Goal: Information Seeking & Learning: Learn about a topic

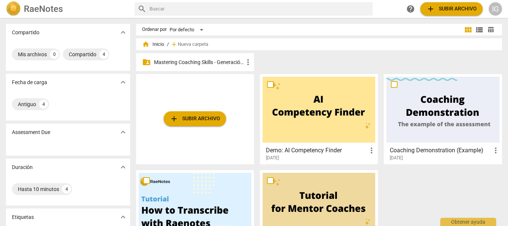
click at [195, 60] on p "Mastering Coaching Skills - Generación 31" at bounding box center [199, 62] width 90 height 8
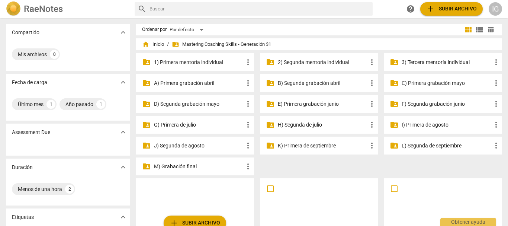
click at [407, 61] on p "3) Tercera mentoría individual" at bounding box center [446, 62] width 90 height 8
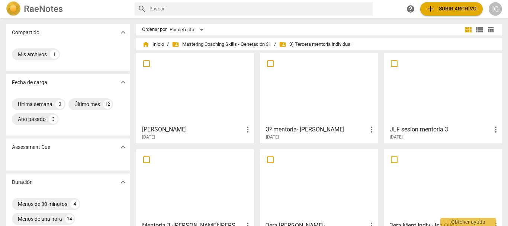
click at [195, 111] on div at bounding box center [195, 89] width 113 height 66
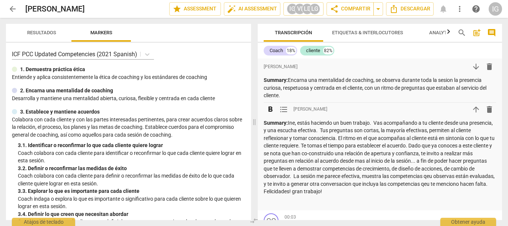
scroll to position [112, 0]
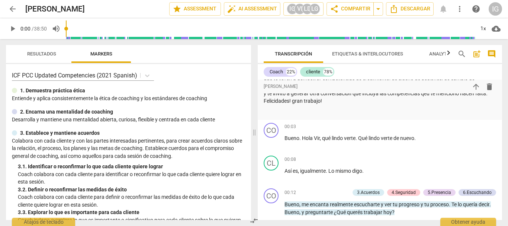
click at [12, 30] on span "play_arrow" at bounding box center [12, 28] width 9 height 9
click at [251, 32] on input "range" at bounding box center [270, 29] width 409 height 24
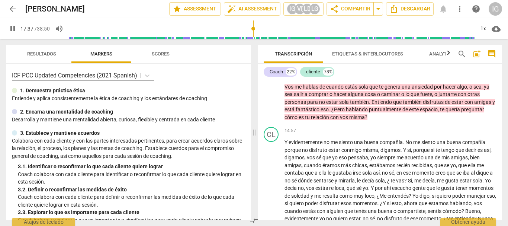
scroll to position [1561, 0]
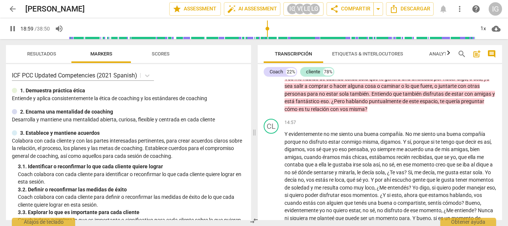
click at [268, 30] on input "range" at bounding box center [272, 29] width 406 height 24
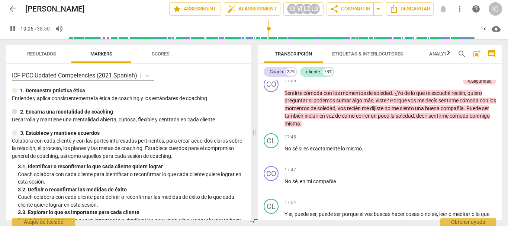
scroll to position [1896, 0]
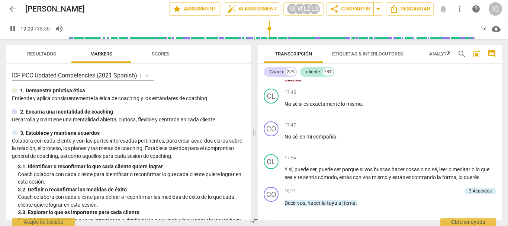
click at [277, 29] on input "range" at bounding box center [272, 29] width 406 height 24
click at [298, 32] on input "range" at bounding box center [272, 29] width 406 height 24
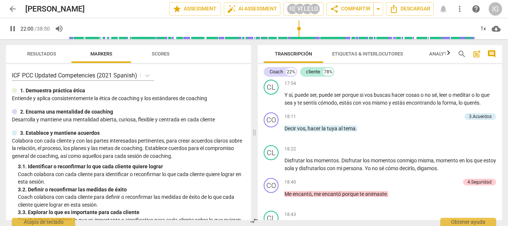
click at [308, 33] on input "range" at bounding box center [272, 29] width 406 height 24
click at [316, 30] on input "range" at bounding box center [272, 29] width 406 height 24
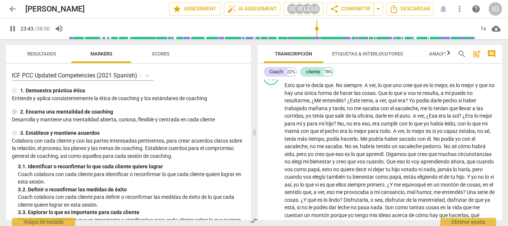
click at [327, 32] on input "range" at bounding box center [272, 29] width 406 height 24
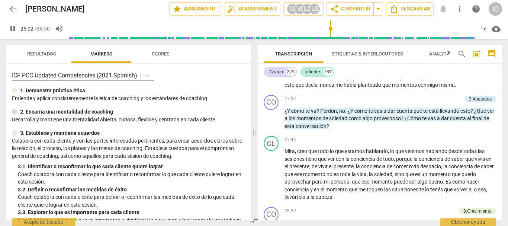
scroll to position [2883, 0]
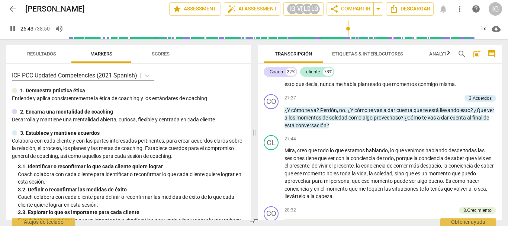
click at [348, 35] on input "range" at bounding box center [272, 29] width 406 height 24
click at [353, 30] on input "range" at bounding box center [272, 29] width 406 height 24
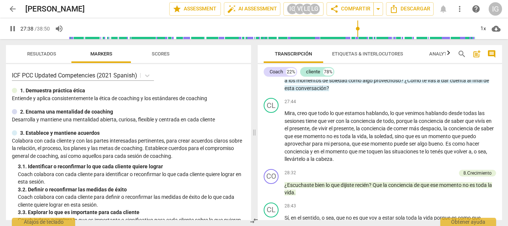
click at [358, 31] on input "range" at bounding box center [272, 29] width 406 height 24
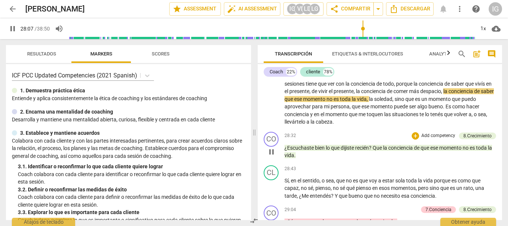
scroll to position [2995, 0]
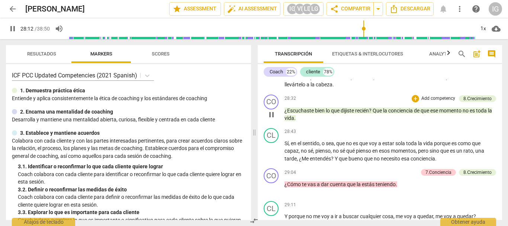
click at [272, 119] on span "pause" at bounding box center [271, 114] width 9 height 9
click at [272, 119] on span "play_arrow" at bounding box center [271, 114] width 9 height 9
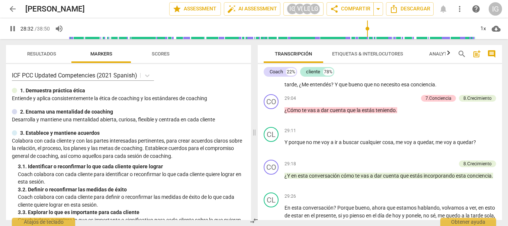
scroll to position [3069, 0]
click at [271, 81] on span "pause" at bounding box center [271, 76] width 9 height 9
click at [271, 81] on span "play_arrow" at bounding box center [271, 76] width 9 height 9
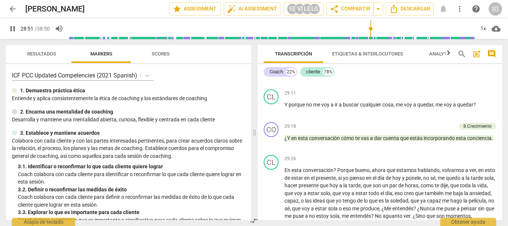
click at [273, 81] on span "pause" at bounding box center [271, 76] width 9 height 9
click at [273, 81] on span "play_arrow" at bounding box center [271, 76] width 9 height 9
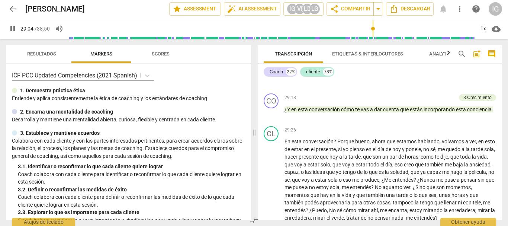
scroll to position [3143, 0]
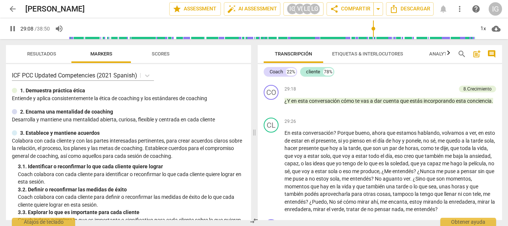
click at [272, 76] on span "pause" at bounding box center [271, 71] width 9 height 9
click at [272, 76] on span "play_arrow" at bounding box center [271, 71] width 9 height 9
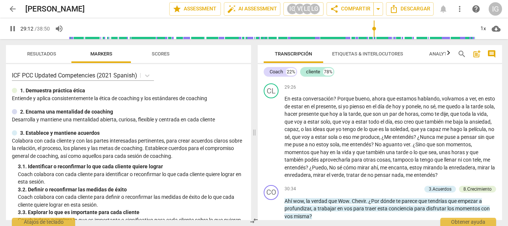
scroll to position [3180, 0]
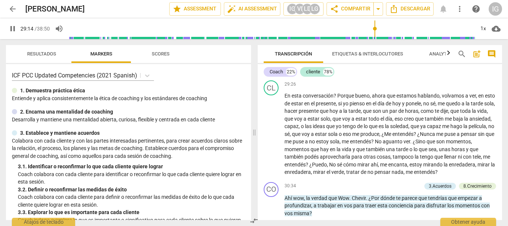
click at [273, 72] on span "pause" at bounding box center [271, 67] width 9 height 9
click at [273, 72] on span "play_arrow" at bounding box center [271, 67] width 9 height 9
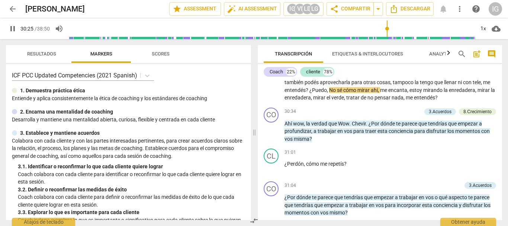
scroll to position [3329, 0]
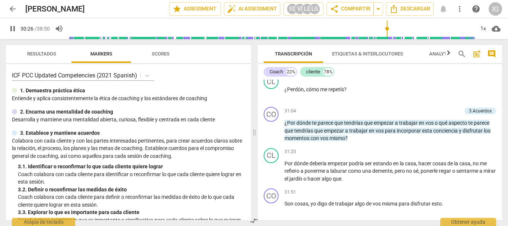
click at [272, 61] on span "pause" at bounding box center [271, 56] width 9 height 9
click at [272, 61] on span "play_arrow" at bounding box center [271, 56] width 9 height 9
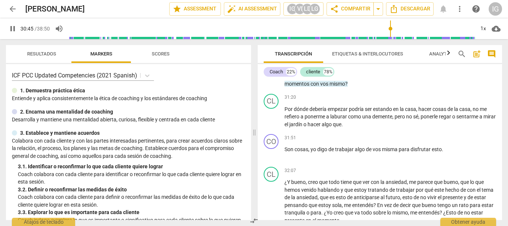
scroll to position [3404, 0]
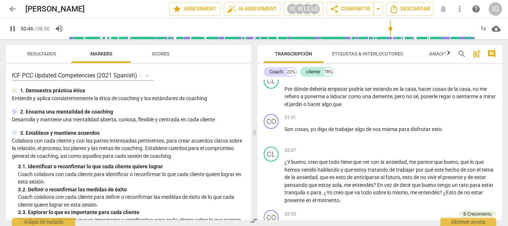
click at [267, 61] on span "pause" at bounding box center [271, 56] width 9 height 9
click at [267, 61] on span "play_arrow" at bounding box center [271, 56] width 9 height 9
click at [273, 101] on span "pause" at bounding box center [271, 97] width 9 height 9
click at [273, 101] on span "play_arrow" at bounding box center [271, 97] width 9 height 9
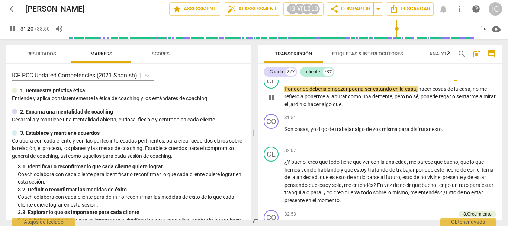
scroll to position [3441, 0]
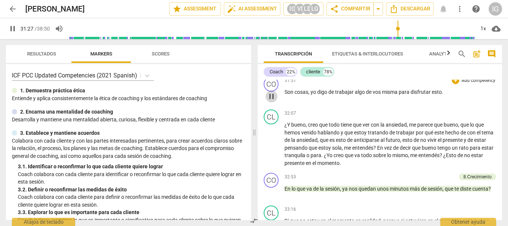
click at [271, 101] on span "pause" at bounding box center [271, 96] width 9 height 9
click at [271, 101] on span "play_arrow" at bounding box center [271, 96] width 9 height 9
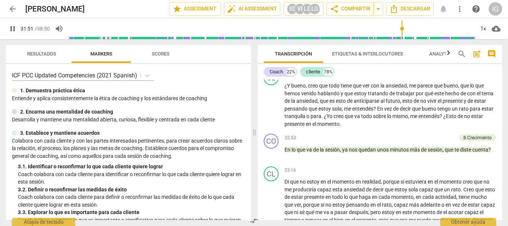
scroll to position [3515, 0]
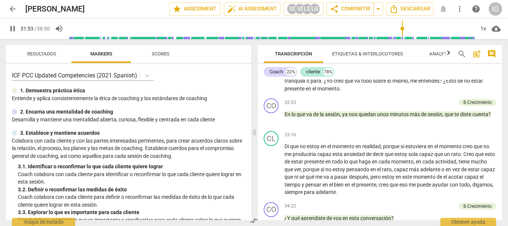
click at [272, 74] on span "pause" at bounding box center [271, 69] width 9 height 9
click at [272, 74] on span "play_arrow" at bounding box center [271, 69] width 9 height 9
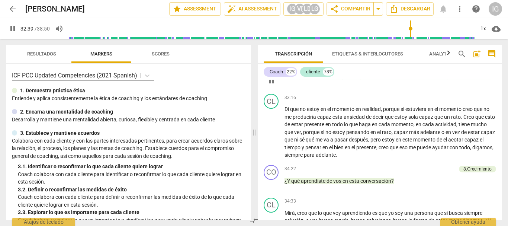
click at [269, 85] on span "pause" at bounding box center [271, 80] width 9 height 9
click at [269, 85] on span "play_arrow" at bounding box center [271, 80] width 9 height 9
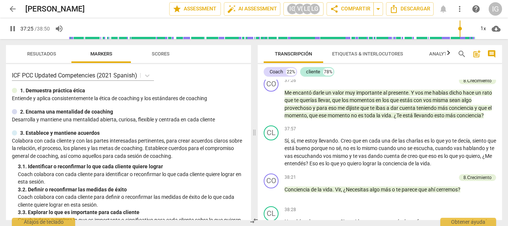
scroll to position [3916, 0]
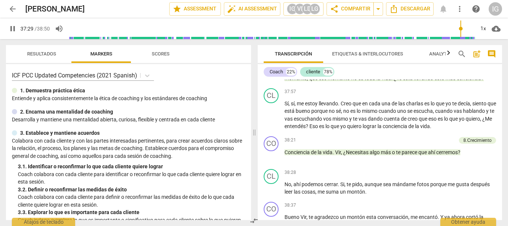
click at [267, 71] on span "pause" at bounding box center [271, 66] width 9 height 9
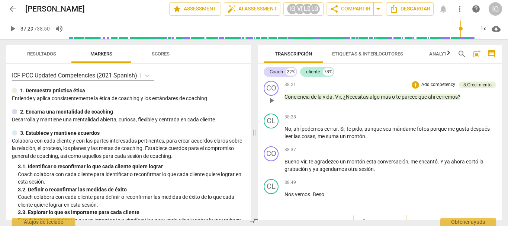
scroll to position [3953, 0]
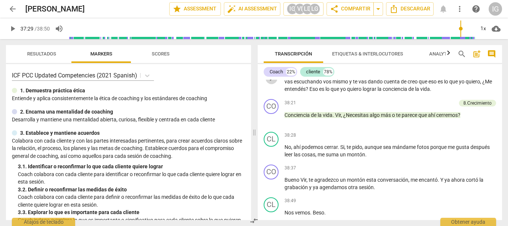
click at [272, 83] on span "play_arrow" at bounding box center [271, 78] width 9 height 9
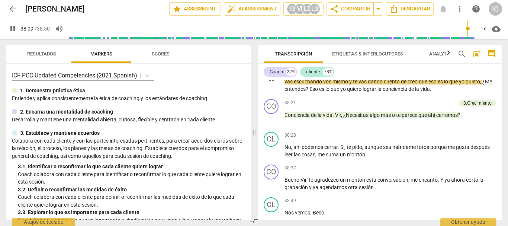
scroll to position [3990, 0]
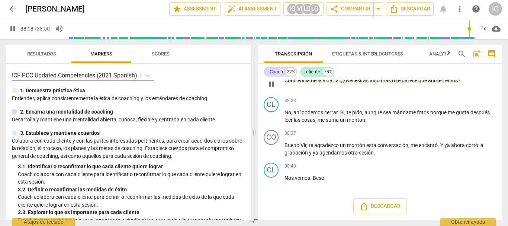
click at [273, 88] on span "pause" at bounding box center [271, 84] width 9 height 9
click at [273, 88] on span "play_arrow" at bounding box center [271, 84] width 9 height 9
type input "2330"
click at [14, 10] on span "arrow_back" at bounding box center [12, 8] width 9 height 9
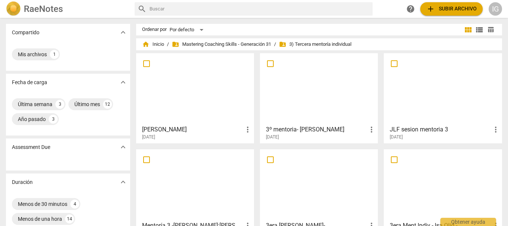
click at [191, 104] on div at bounding box center [195, 89] width 113 height 66
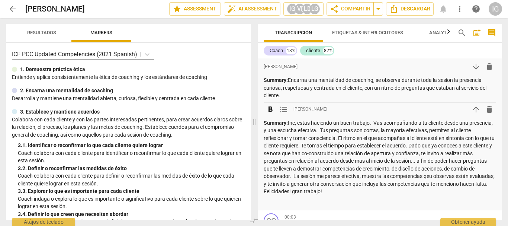
scroll to position [37, 0]
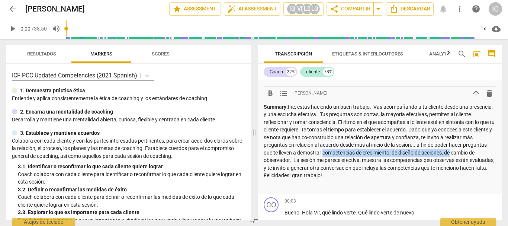
drag, startPoint x: 358, startPoint y: 152, endPoint x: 491, endPoint y: 152, distance: 133.5
click at [491, 152] on p "Summary: Ine, estás haciendo un buen trabajo. Vas acompañando a tu cliente desd…" at bounding box center [380, 141] width 232 height 76
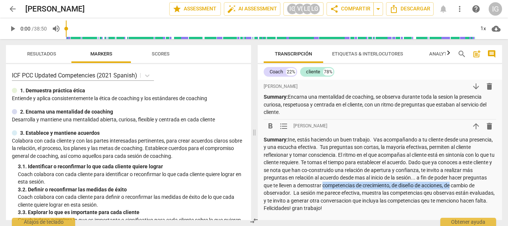
scroll to position [0, 0]
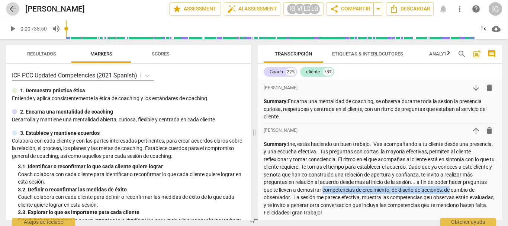
click at [13, 12] on span "arrow_back" at bounding box center [12, 8] width 9 height 9
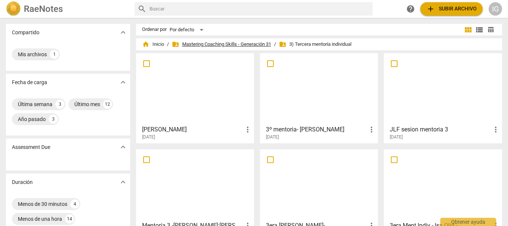
click at [201, 43] on span "folder_shared Mastering Coaching Skills - Generación 31" at bounding box center [221, 44] width 99 height 7
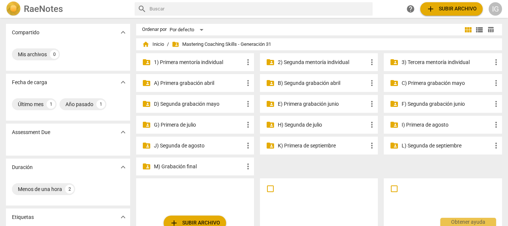
click at [410, 123] on p "I) Primera de agosto" at bounding box center [446, 125] width 90 height 8
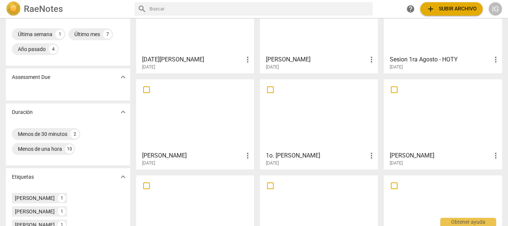
scroll to position [112, 0]
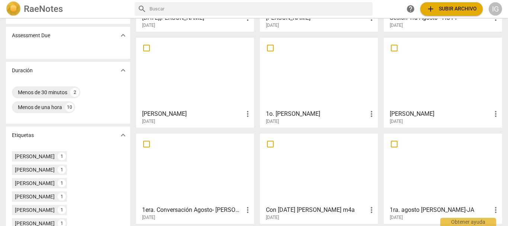
click at [176, 87] on div at bounding box center [195, 73] width 113 height 66
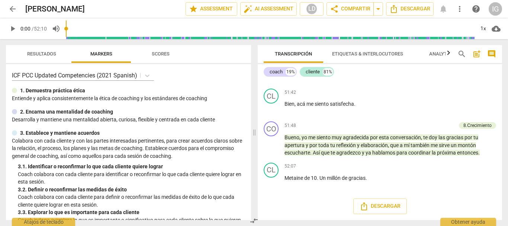
scroll to position [6124, 0]
click at [14, 6] on span "arrow_back" at bounding box center [12, 8] width 9 height 9
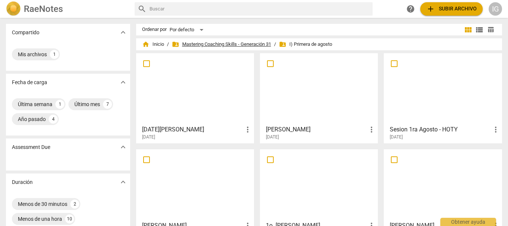
click at [247, 43] on span "folder_shared Mastering Coaching Skills - Generación 31" at bounding box center [221, 44] width 99 height 7
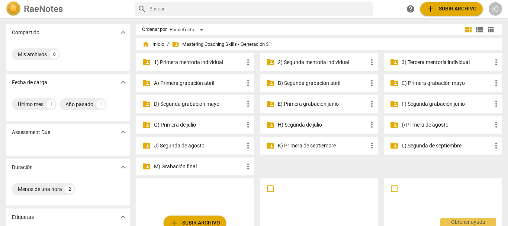
click at [189, 145] on p "J) Segunda de agosto" at bounding box center [199, 146] width 90 height 8
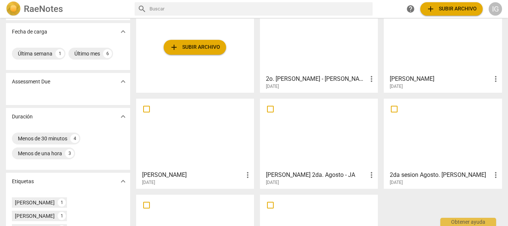
scroll to position [74, 0]
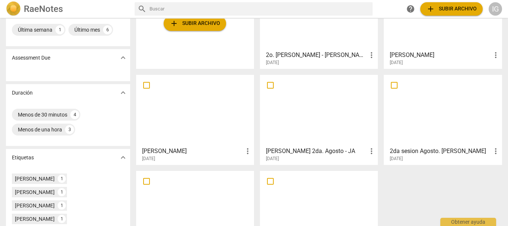
click at [161, 116] on div at bounding box center [195, 110] width 113 height 66
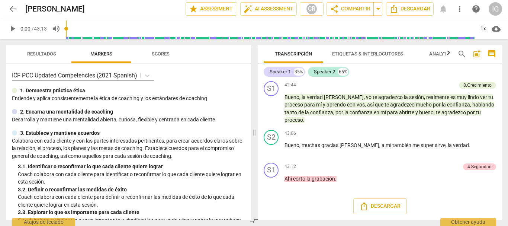
scroll to position [5825, 0]
click at [12, 7] on span "arrow_back" at bounding box center [12, 8] width 9 height 9
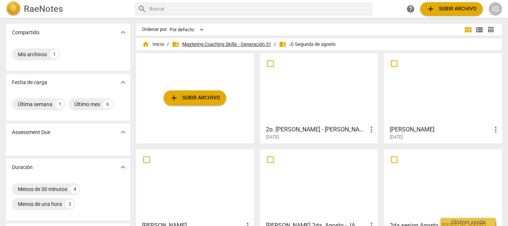
click at [245, 42] on span "folder_shared Mastering Coaching Skills - Generación 31" at bounding box center [221, 44] width 99 height 7
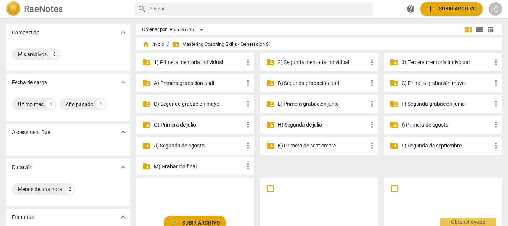
click at [303, 146] on p "K) Primera de septiembre" at bounding box center [323, 146] width 90 height 8
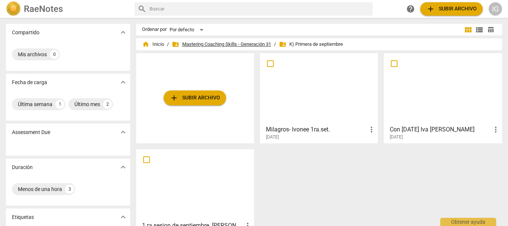
click at [200, 42] on span "folder_shared Mastering Coaching Skills - Generación 31" at bounding box center [221, 44] width 99 height 7
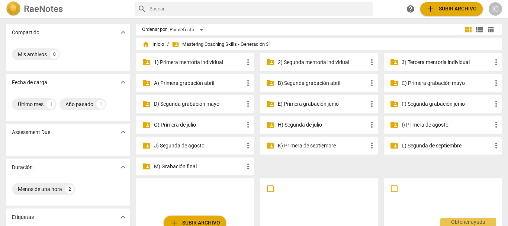
click at [435, 143] on p "L) Segunda de septiembre" at bounding box center [446, 146] width 90 height 8
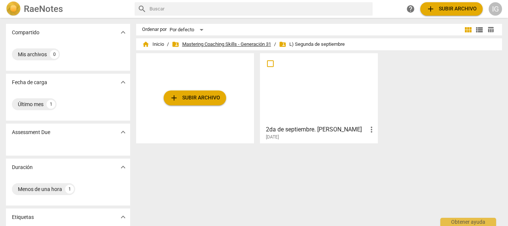
click at [228, 45] on span "folder_shared Mastering Coaching Skills - Generación 31" at bounding box center [221, 44] width 99 height 7
